Goal: Use online tool/utility: Utilize a website feature to perform a specific function

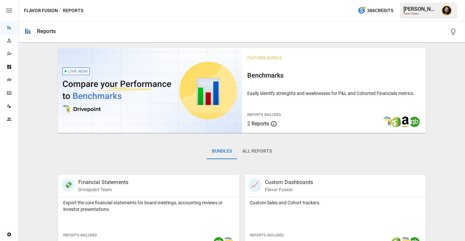
click at [8, 78] on icon "Plans" at bounding box center [9, 79] width 5 height 5
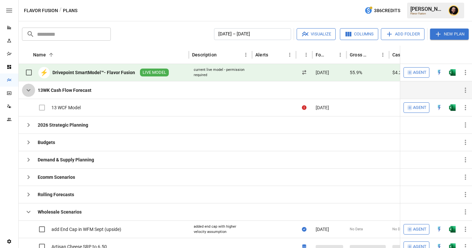
click at [26, 90] on icon "button" at bounding box center [29, 90] width 8 height 8
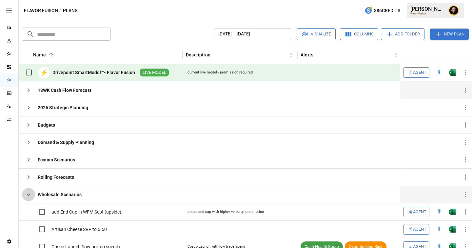
click at [29, 198] on icon "button" at bounding box center [29, 194] width 8 height 8
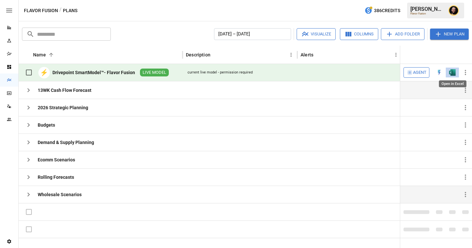
click at [452, 72] on img "Open in Excel" at bounding box center [452, 72] width 7 height 7
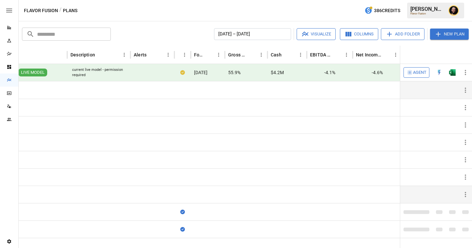
scroll to position [0, 119]
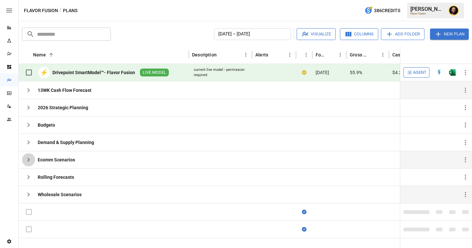
click at [31, 159] on icon "button" at bounding box center [29, 160] width 8 height 8
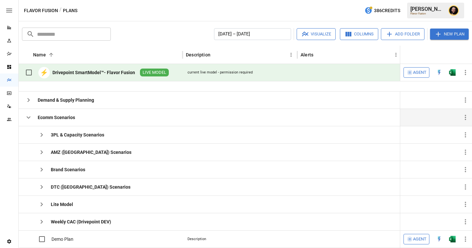
scroll to position [55, 0]
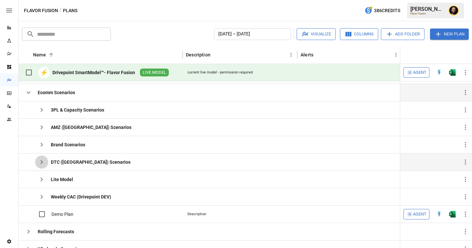
click at [46, 162] on button "button" at bounding box center [41, 161] width 13 height 13
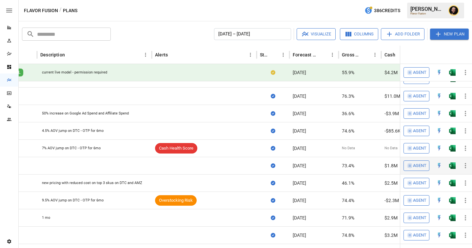
scroll to position [0, 158]
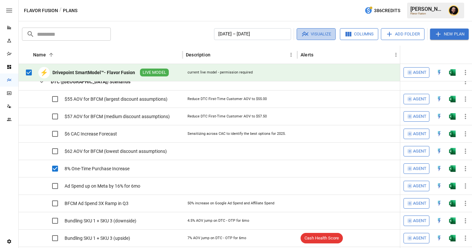
click at [309, 33] on button "Visualize" at bounding box center [316, 34] width 39 height 12
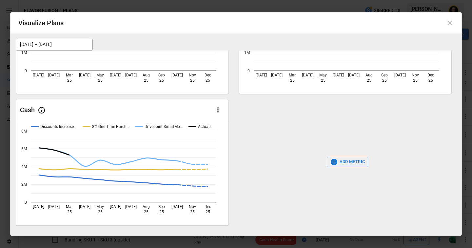
click at [358, 162] on button "ADD METRIC" at bounding box center [348, 162] width 42 height 10
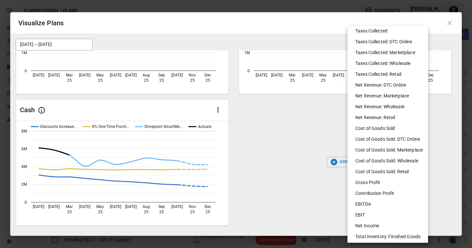
click at [384, 139] on li "Cost of Goods Sold: DTC Online" at bounding box center [390, 139] width 81 height 11
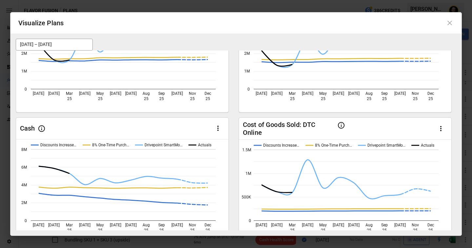
scroll to position [0, 0]
